Goal: Task Accomplishment & Management: Manage account settings

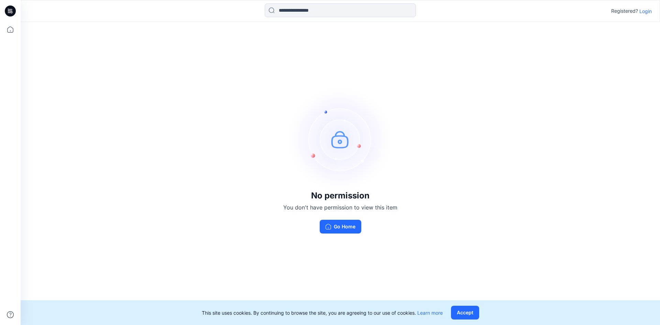
click at [11, 10] on icon at bounding box center [10, 10] width 11 height 11
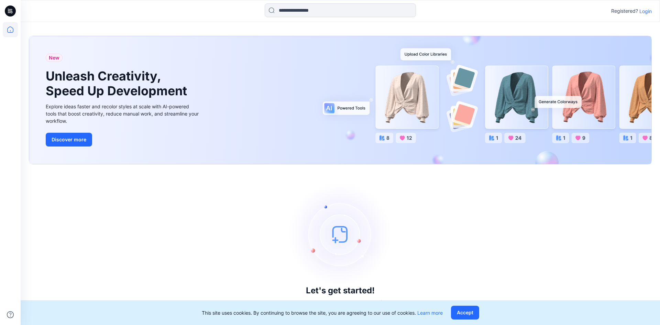
drag, startPoint x: 638, startPoint y: 9, endPoint x: 643, endPoint y: 14, distance: 6.8
click at [638, 8] on div "Registered? Login" at bounding box center [631, 11] width 41 height 8
click at [644, 14] on p "Login" at bounding box center [645, 11] width 12 height 7
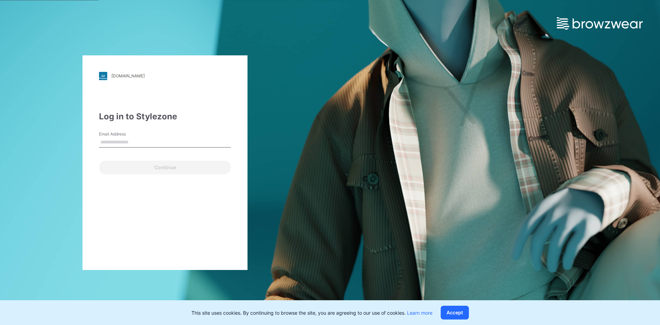
click at [115, 142] on input "Email Address" at bounding box center [165, 142] width 132 height 10
click at [120, 142] on input "Email Address" at bounding box center [165, 142] width 132 height 10
type input "**********"
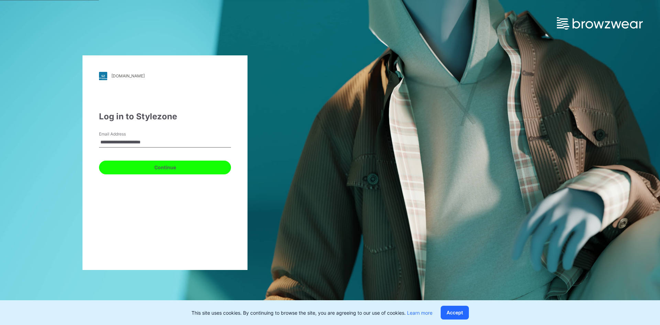
click at [148, 165] on button "Continue" at bounding box center [165, 167] width 132 height 14
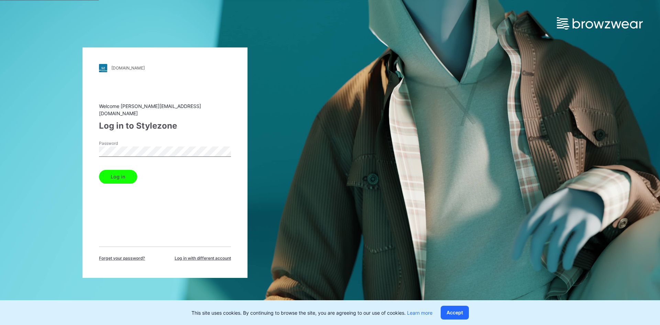
click at [503, 70] on div "[DOMAIN_NAME] Loading... Welcome [PERSON_NAME][EMAIL_ADDRESS][DOMAIN_NAME] Log …" at bounding box center [330, 162] width 660 height 325
drag, startPoint x: 639, startPoint y: 0, endPoint x: 511, endPoint y: 30, distance: 132.0
click at [496, 36] on div "[DOMAIN_NAME] Loading... Welcome [PERSON_NAME][EMAIL_ADDRESS][DOMAIN_NAME] Log …" at bounding box center [330, 162] width 660 height 325
